Goal: Use online tool/utility: Use online tool/utility

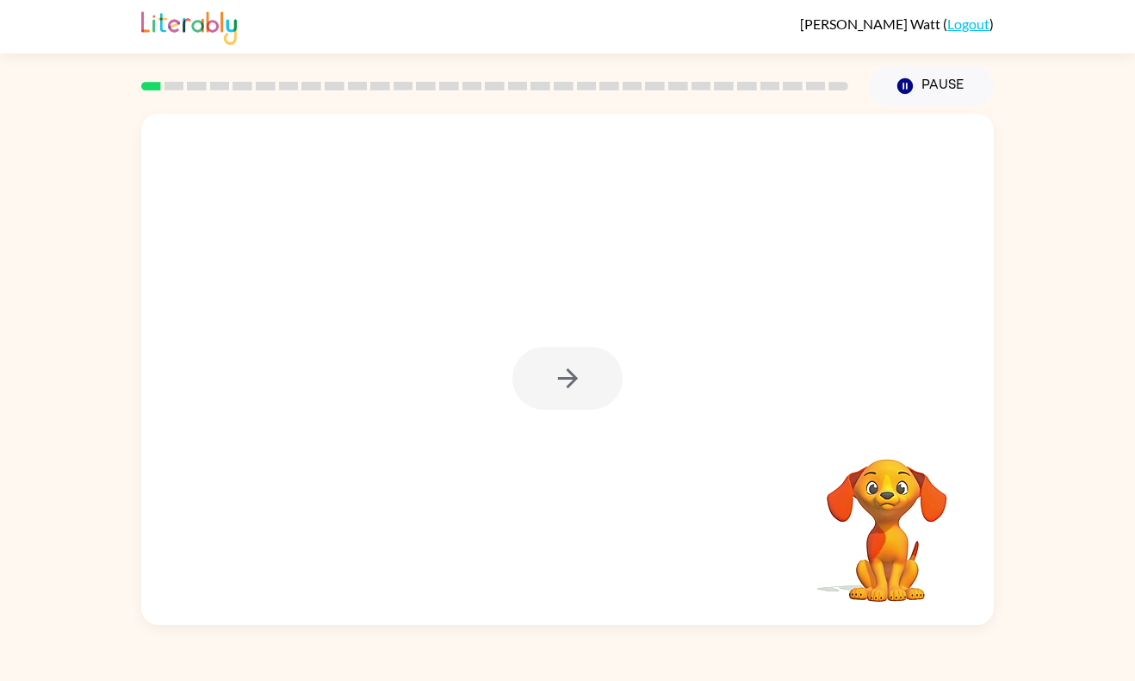
click at [546, 363] on div at bounding box center [567, 378] width 110 height 63
click at [546, 363] on button "button" at bounding box center [567, 378] width 110 height 63
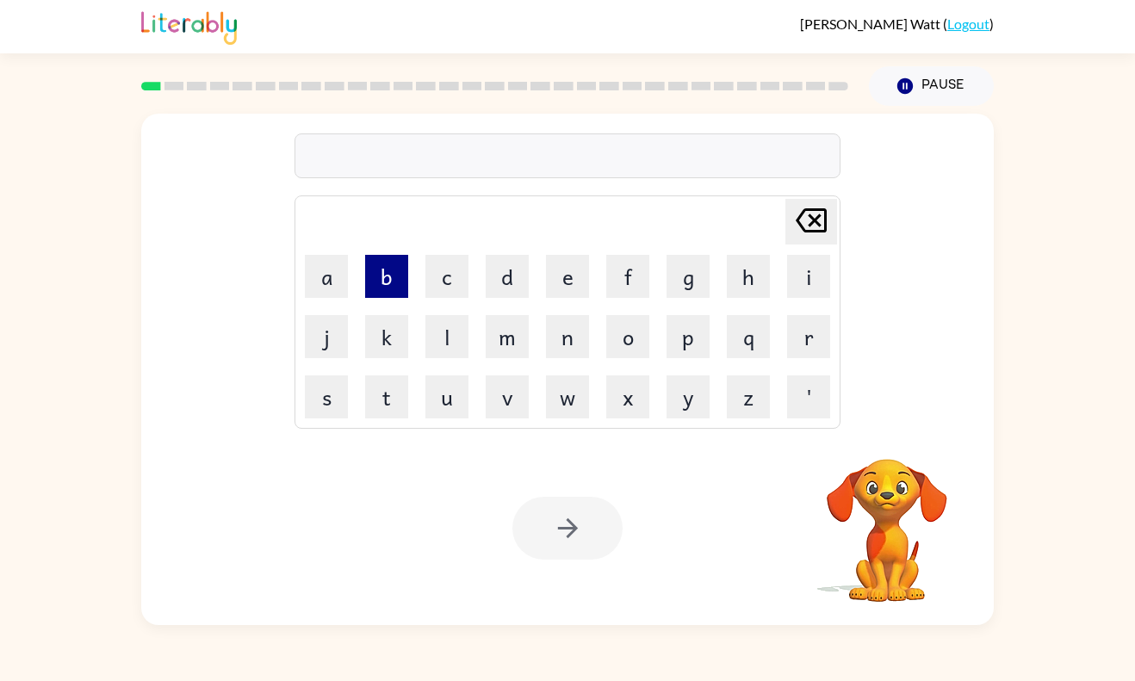
click at [386, 284] on button "b" at bounding box center [386, 276] width 43 height 43
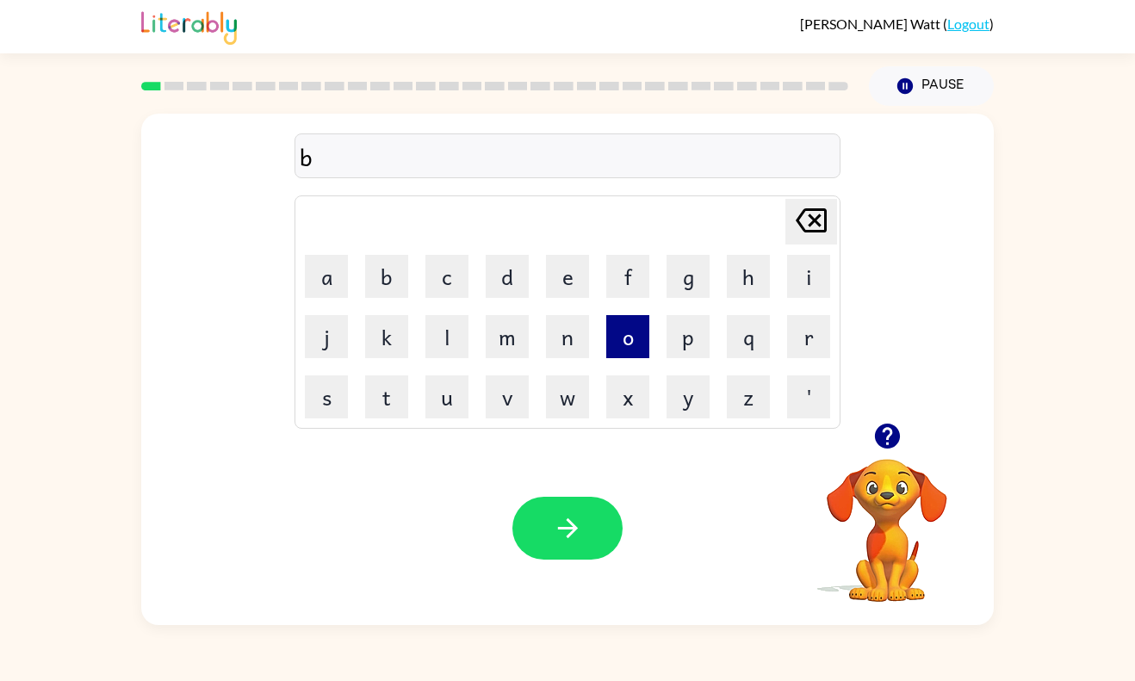
click at [634, 333] on button "o" at bounding box center [627, 336] width 43 height 43
click at [806, 327] on button "r" at bounding box center [808, 336] width 43 height 43
click at [501, 283] on button "d" at bounding box center [507, 276] width 43 height 43
click at [557, 278] on button "e" at bounding box center [567, 276] width 43 height 43
click at [814, 337] on button "r" at bounding box center [808, 336] width 43 height 43
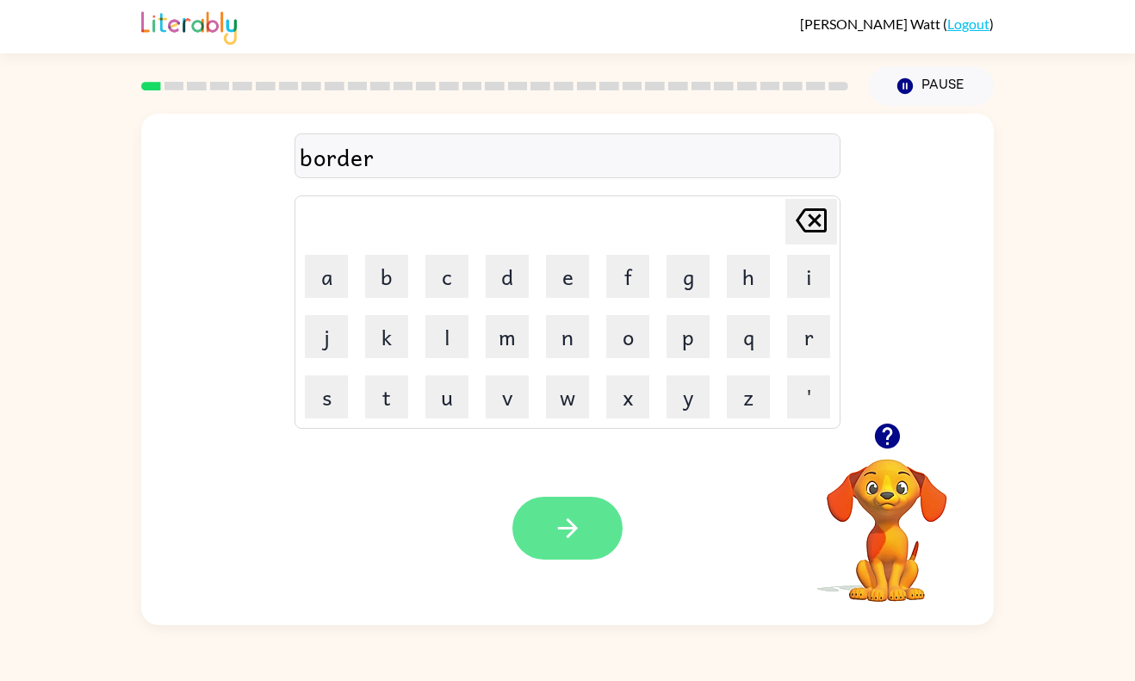
click at [573, 511] on button "button" at bounding box center [567, 528] width 110 height 63
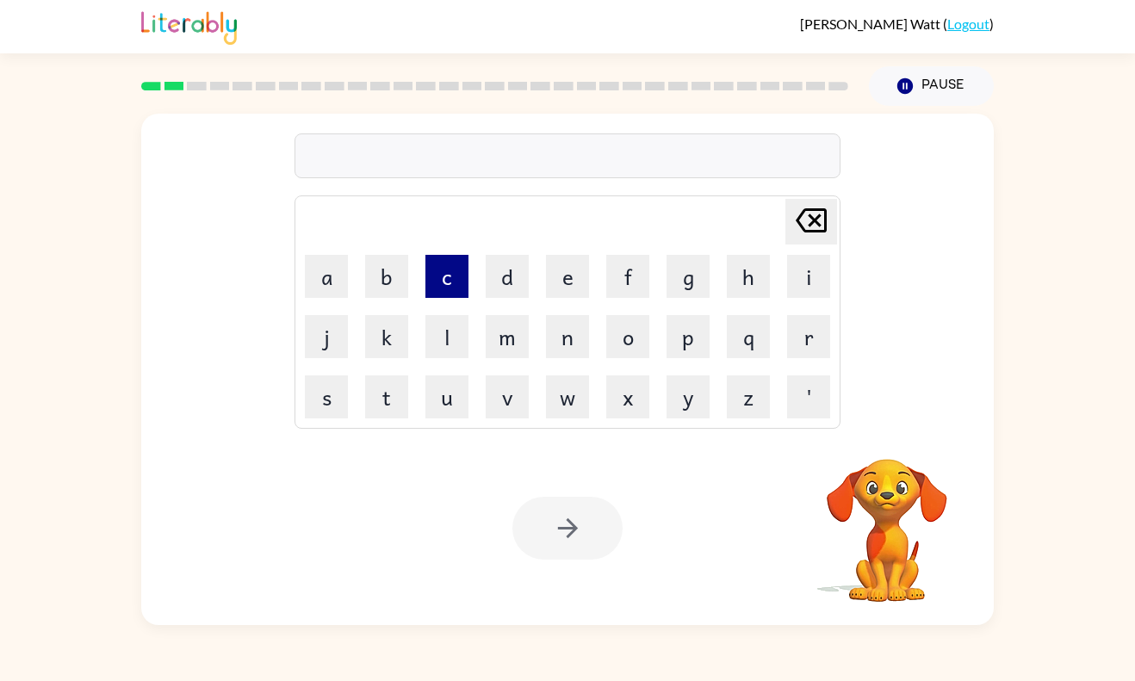
click at [446, 271] on button "c" at bounding box center [446, 276] width 43 height 43
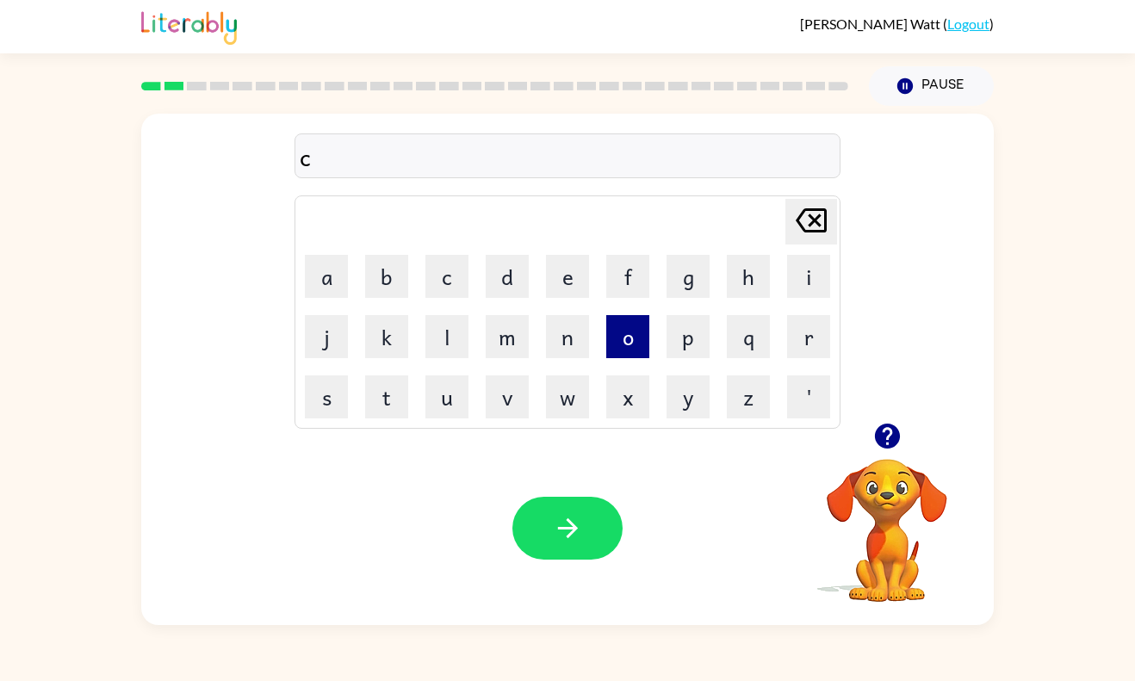
click at [624, 346] on button "o" at bounding box center [627, 336] width 43 height 43
click at [457, 391] on button "u" at bounding box center [446, 397] width 43 height 43
click at [579, 346] on button "n" at bounding box center [567, 336] width 43 height 43
click at [387, 405] on button "t" at bounding box center [386, 397] width 43 height 43
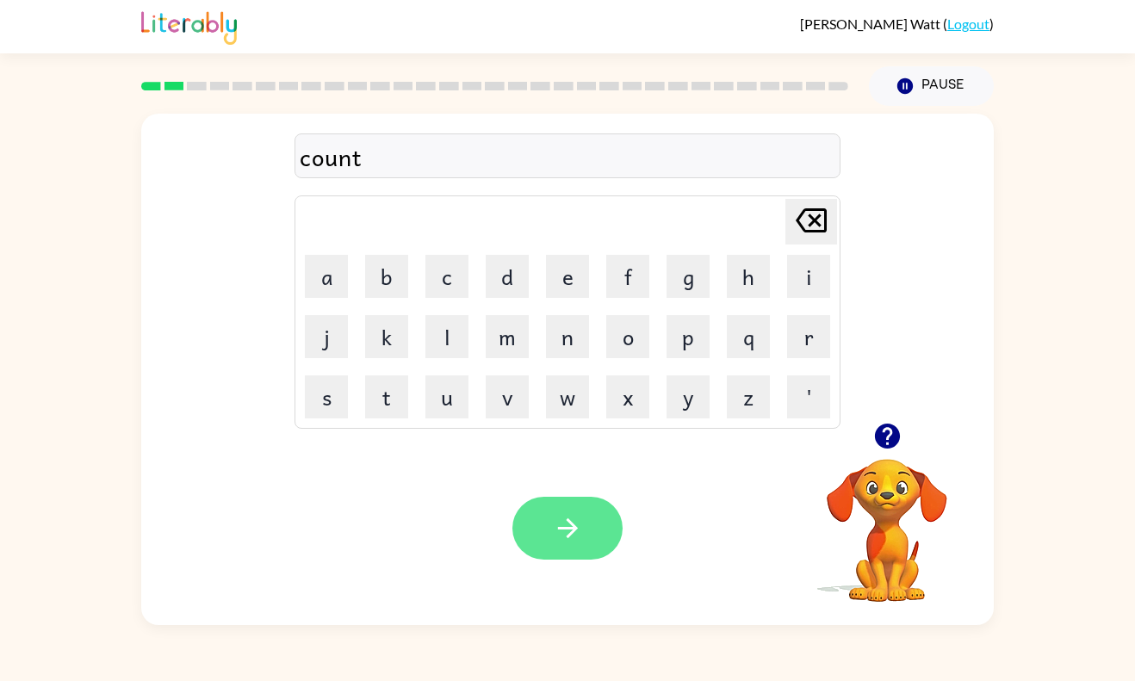
click at [559, 516] on icon "button" at bounding box center [568, 528] width 30 height 30
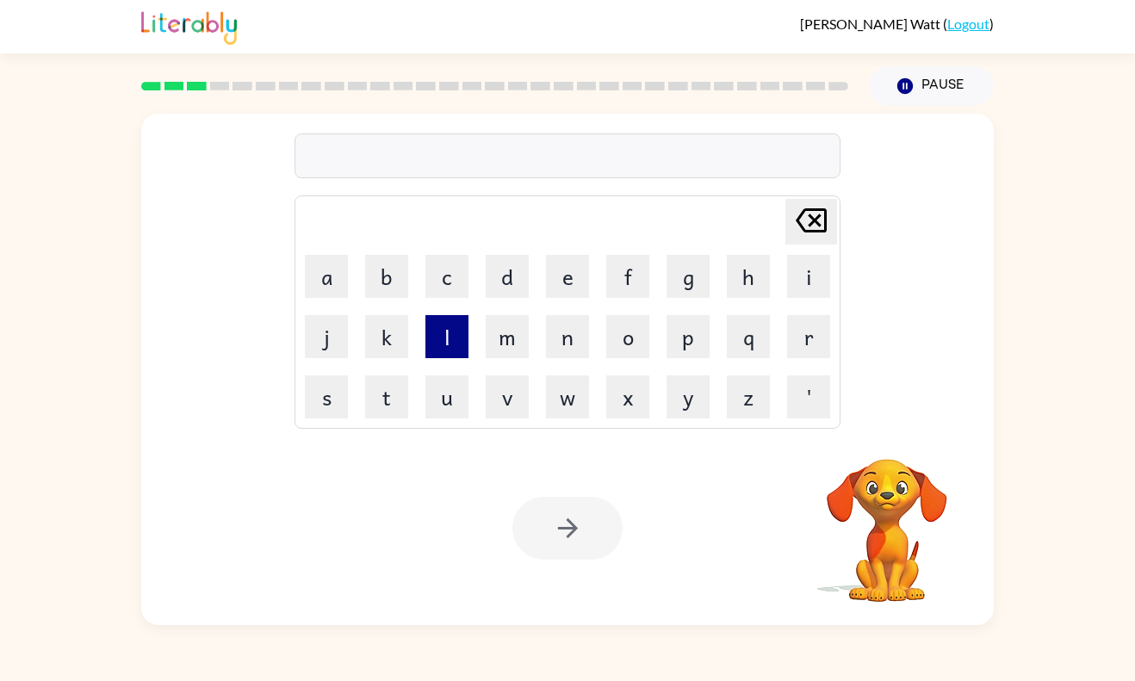
click at [446, 329] on button "l" at bounding box center [446, 336] width 43 height 43
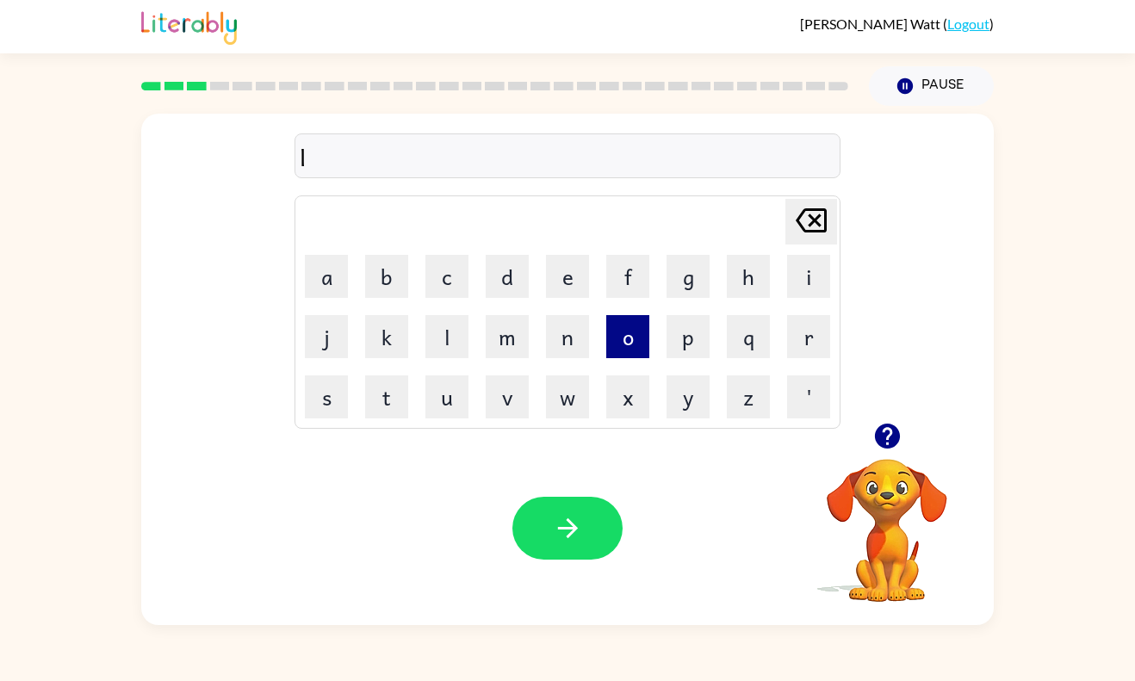
click at [647, 341] on button "o" at bounding box center [627, 336] width 43 height 43
click at [438, 283] on button "c" at bounding box center [446, 276] width 43 height 43
click at [332, 270] on button "a" at bounding box center [326, 276] width 43 height 43
click at [804, 269] on button "i" at bounding box center [808, 276] width 43 height 43
click at [376, 384] on button "t" at bounding box center [386, 397] width 43 height 43
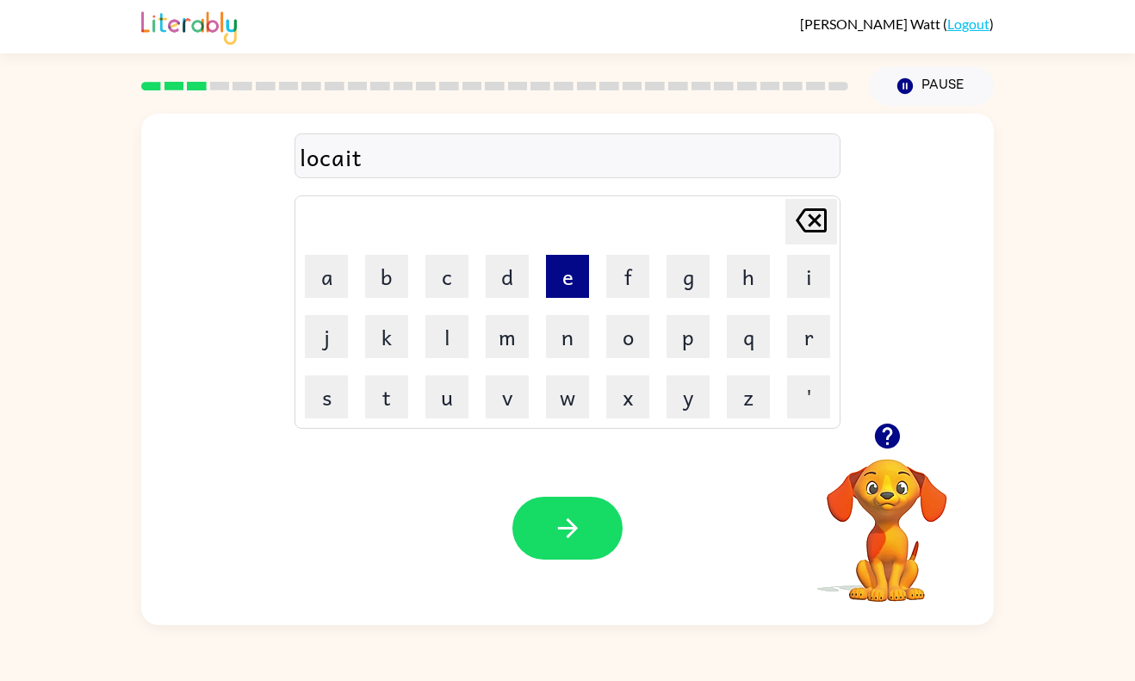
click at [570, 277] on button "e" at bounding box center [567, 276] width 43 height 43
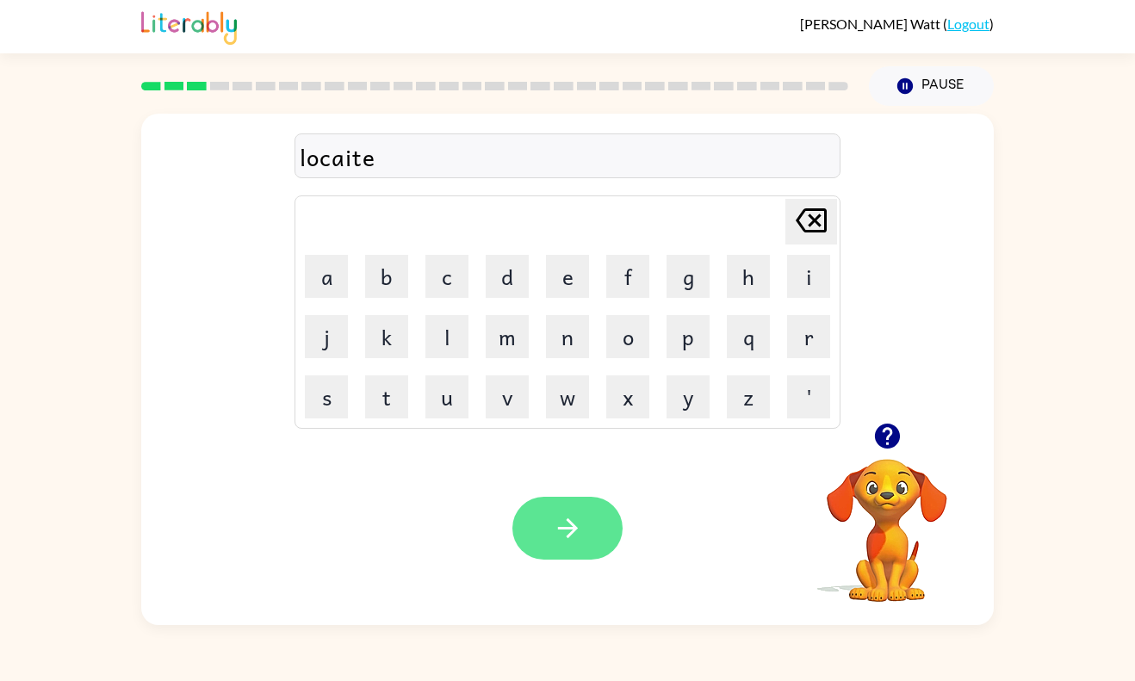
click at [532, 519] on button "button" at bounding box center [567, 528] width 110 height 63
click at [542, 528] on button "button" at bounding box center [567, 528] width 110 height 63
click at [542, 535] on button "button" at bounding box center [567, 528] width 110 height 63
click at [591, 543] on button "button" at bounding box center [567, 528] width 110 height 63
click at [575, 550] on button "button" at bounding box center [567, 528] width 110 height 63
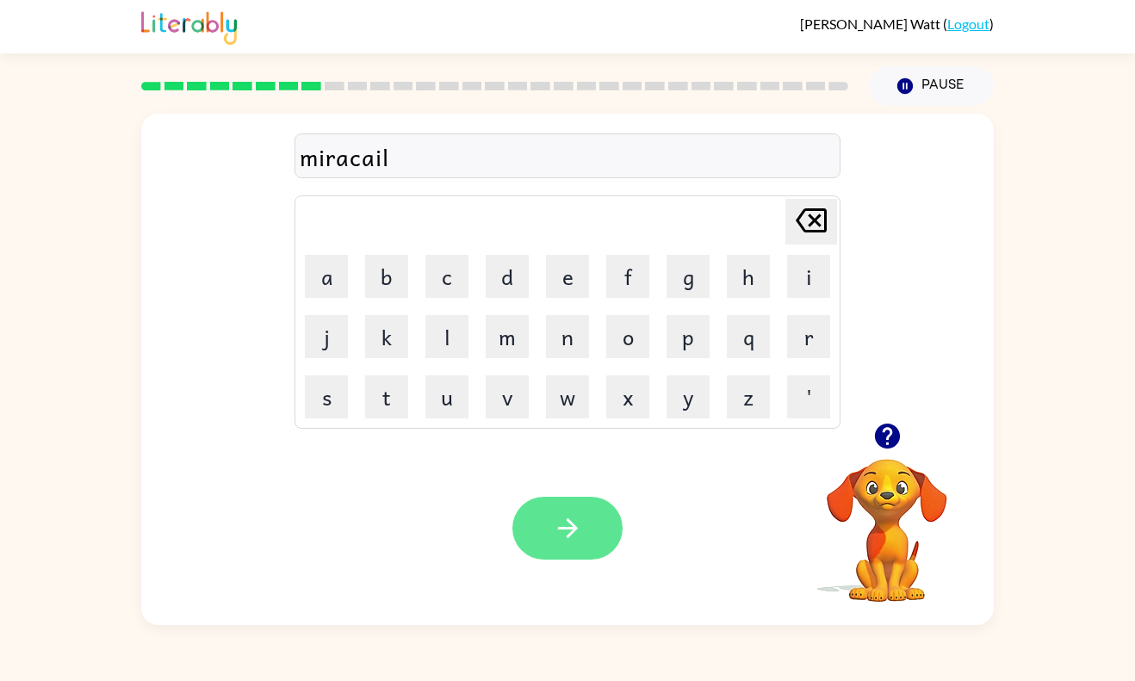
click at [587, 525] on button "button" at bounding box center [567, 528] width 110 height 63
click at [562, 520] on icon "button" at bounding box center [568, 528] width 30 height 30
click at [575, 556] on button "button" at bounding box center [567, 528] width 110 height 63
click at [589, 550] on button "button" at bounding box center [567, 528] width 110 height 63
click at [578, 530] on icon "button" at bounding box center [568, 528] width 30 height 30
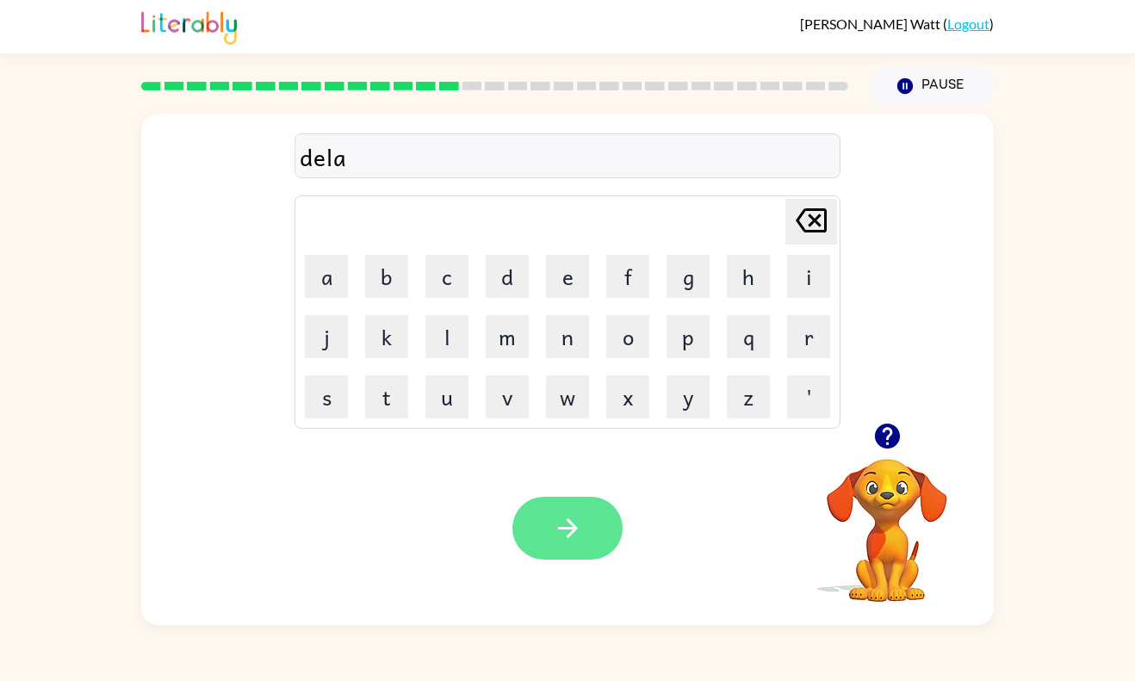
click at [571, 527] on icon "button" at bounding box center [568, 528] width 30 height 30
click at [549, 519] on button "button" at bounding box center [567, 528] width 110 height 63
click at [539, 527] on button "button" at bounding box center [567, 528] width 110 height 63
click at [576, 557] on button "button" at bounding box center [567, 528] width 110 height 63
click at [585, 536] on button "button" at bounding box center [567, 528] width 110 height 63
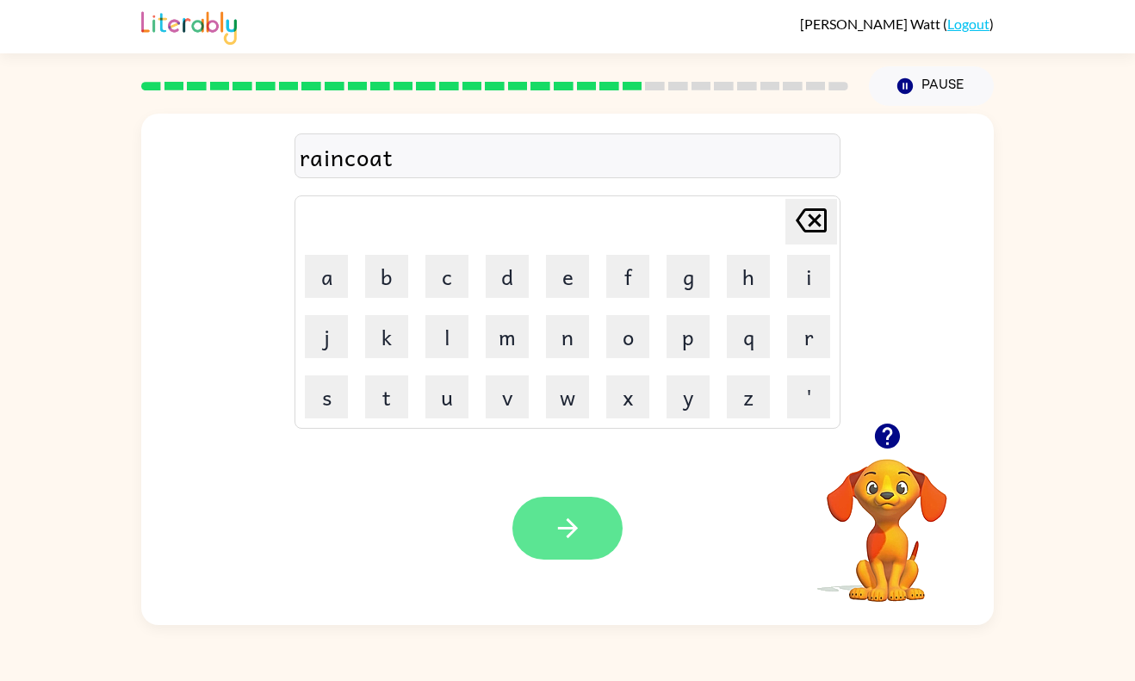
click at [607, 544] on button "button" at bounding box center [567, 528] width 110 height 63
click at [591, 512] on button "button" at bounding box center [567, 528] width 110 height 63
click at [595, 522] on button "button" at bounding box center [567, 528] width 110 height 63
click at [567, 544] on button "button" at bounding box center [567, 528] width 110 height 63
click at [550, 540] on button "button" at bounding box center [567, 528] width 110 height 63
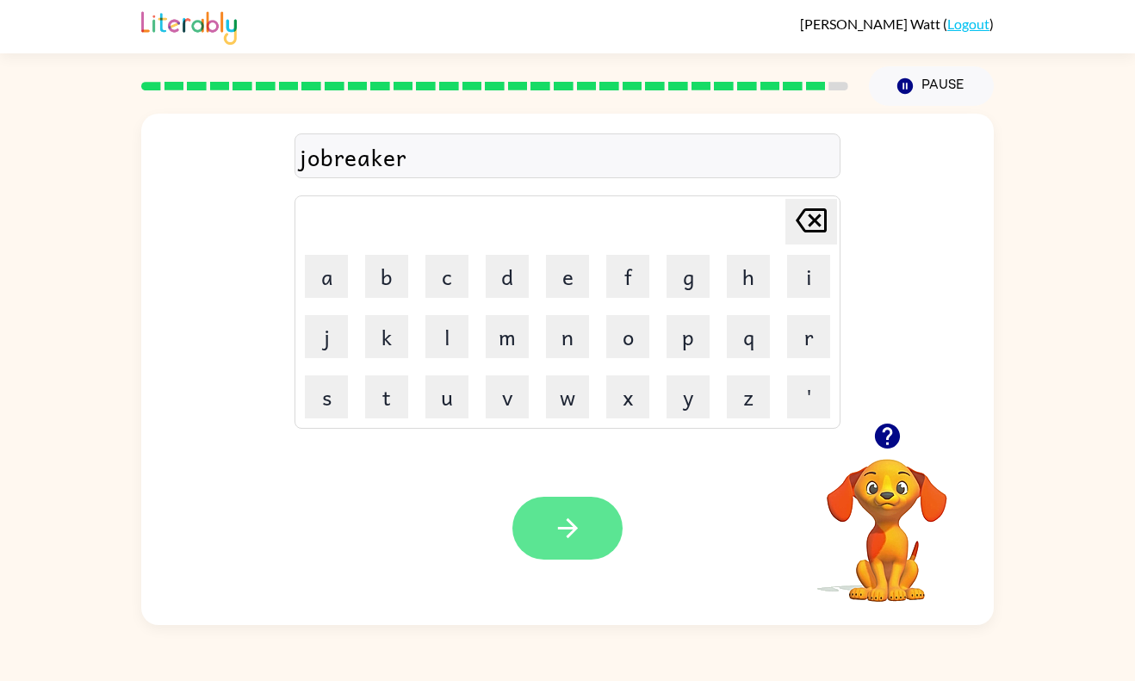
click at [592, 527] on button "button" at bounding box center [567, 528] width 110 height 63
